Goal: Find specific page/section: Find specific page/section

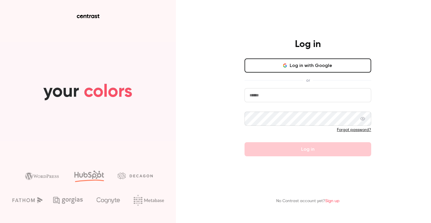
click at [296, 66] on button "Log in with Google" at bounding box center [308, 65] width 127 height 14
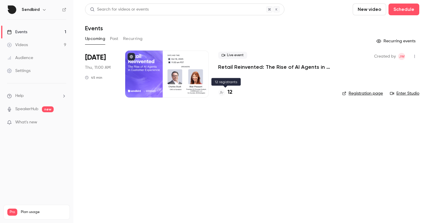
click at [230, 93] on h4 "12" at bounding box center [230, 92] width 5 height 8
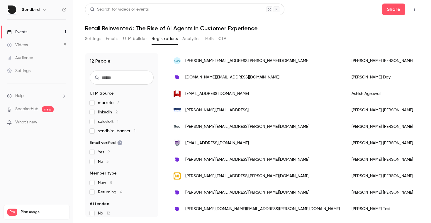
scroll to position [94, 0]
